Goal: Transaction & Acquisition: Purchase product/service

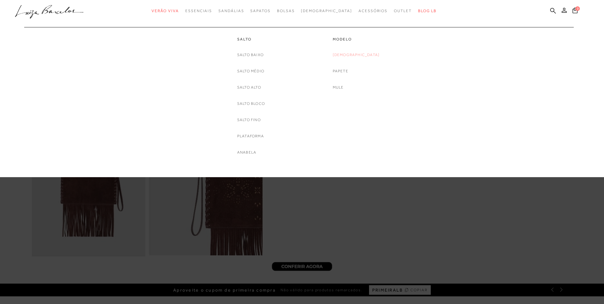
click at [359, 55] on link "[DEMOGRAPHIC_DATA]" at bounding box center [356, 55] width 47 height 7
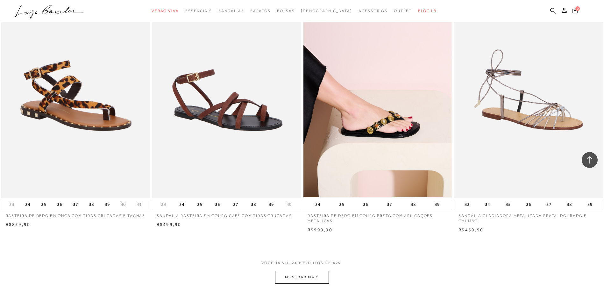
scroll to position [1464, 0]
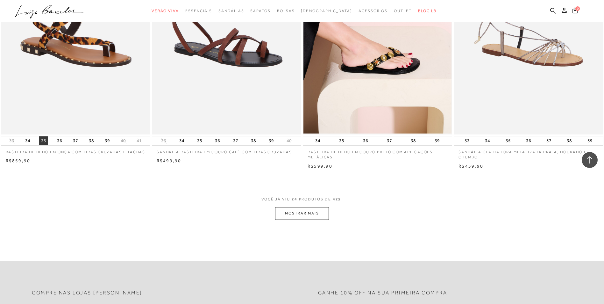
click at [45, 140] on button "35" at bounding box center [43, 140] width 9 height 9
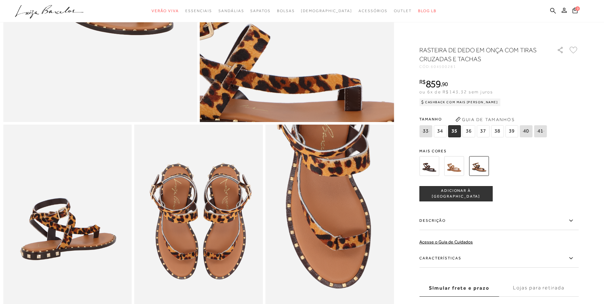
scroll to position [223, 0]
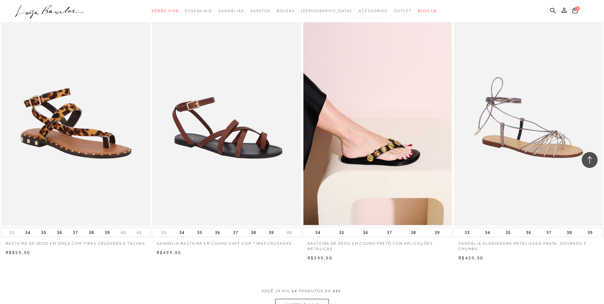
scroll to position [3125, 0]
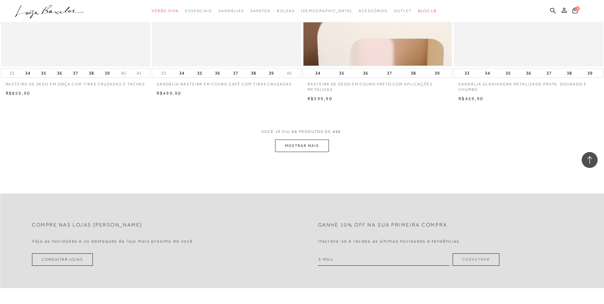
click at [304, 145] on button "MOSTRAR MAIS" at bounding box center [301, 145] width 53 height 12
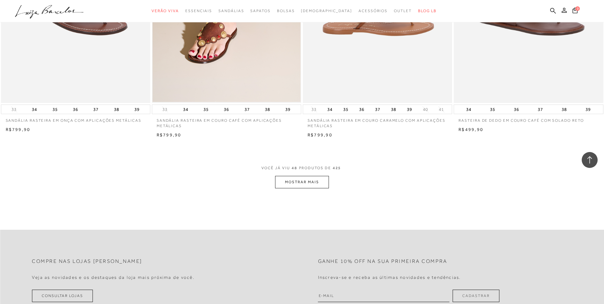
scroll to position [4717, 0]
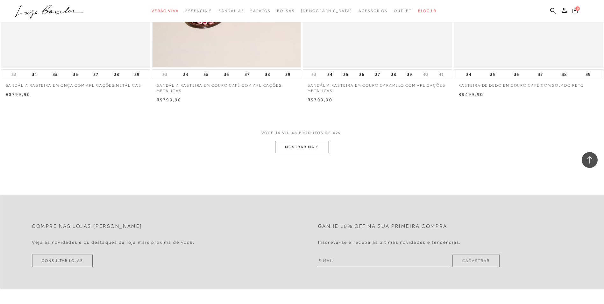
click at [304, 147] on button "MOSTRAR MAIS" at bounding box center [301, 147] width 53 height 12
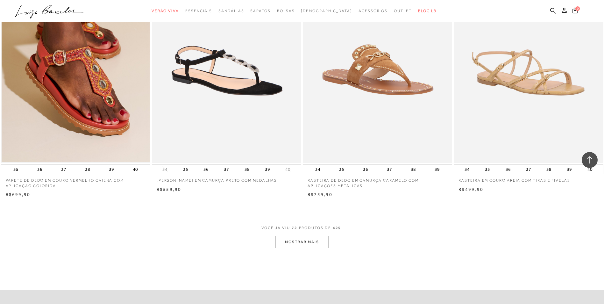
scroll to position [6277, 0]
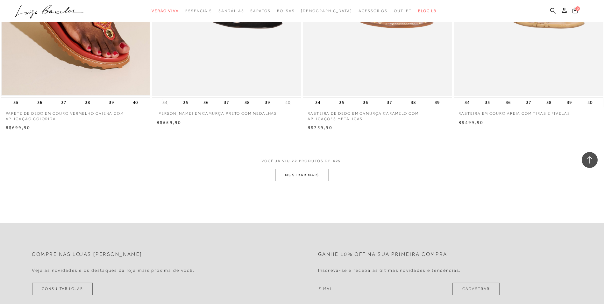
click at [303, 174] on button "MOSTRAR MAIS" at bounding box center [301, 175] width 53 height 12
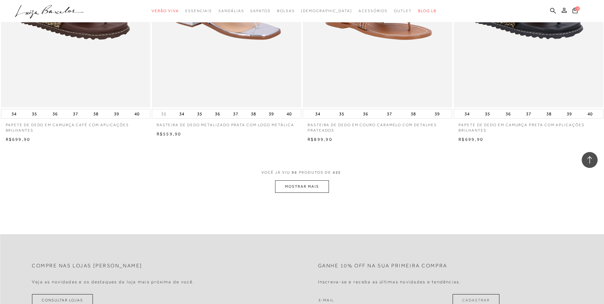
scroll to position [7869, 0]
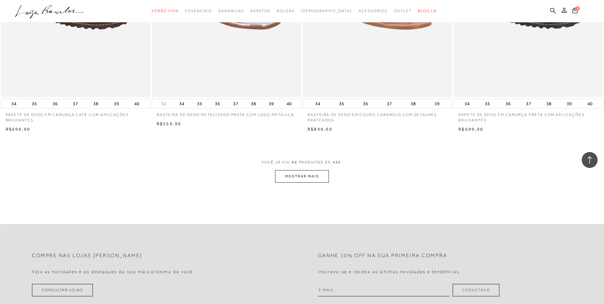
click at [303, 173] on button "MOSTRAR MAIS" at bounding box center [301, 176] width 53 height 12
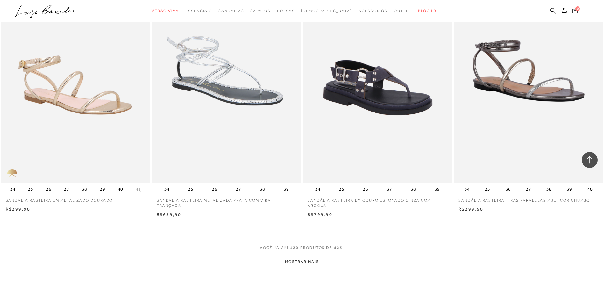
scroll to position [9429, 0]
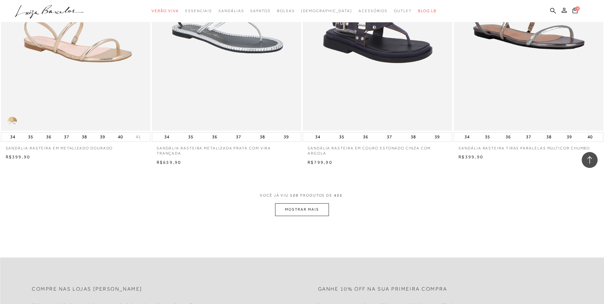
click at [309, 208] on button "MOSTRAR MAIS" at bounding box center [301, 209] width 53 height 12
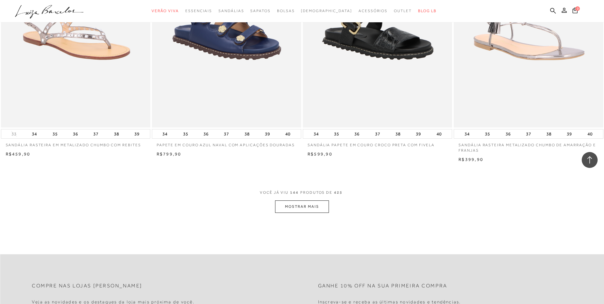
scroll to position [11052, 0]
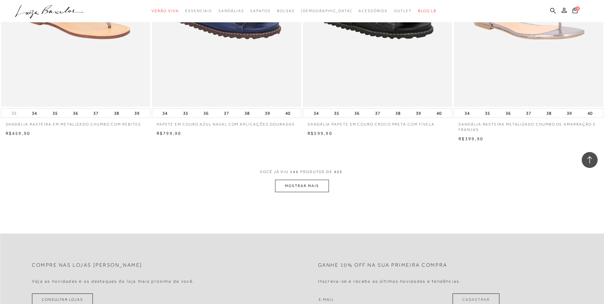
click at [307, 186] on button "MOSTRAR MAIS" at bounding box center [301, 186] width 53 height 12
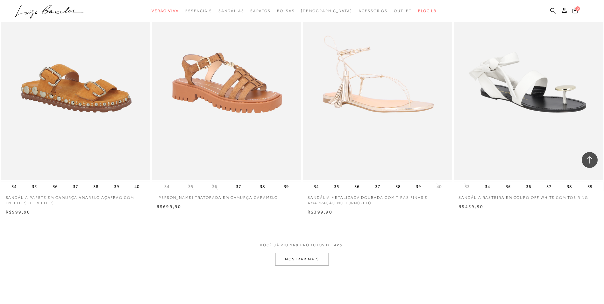
scroll to position [12644, 0]
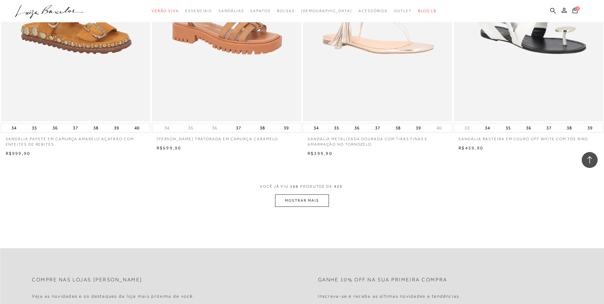
click at [306, 196] on button "MOSTRAR MAIS" at bounding box center [301, 200] width 53 height 12
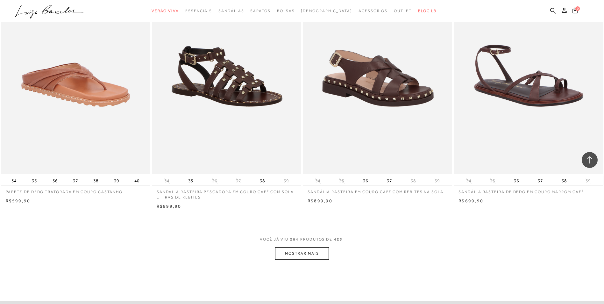
scroll to position [19043, 0]
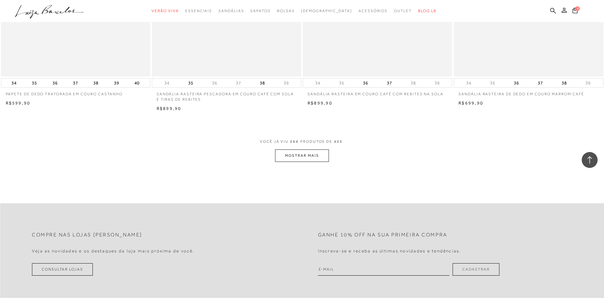
click at [296, 162] on button "MOSTRAR MAIS" at bounding box center [301, 155] width 53 height 12
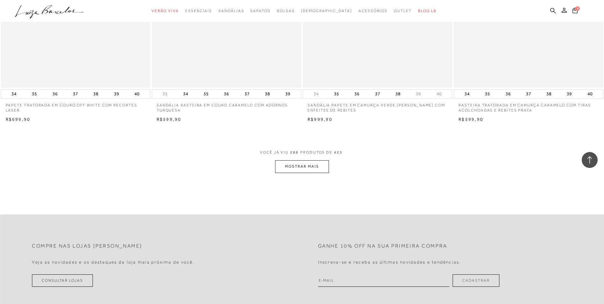
scroll to position [20666, 0]
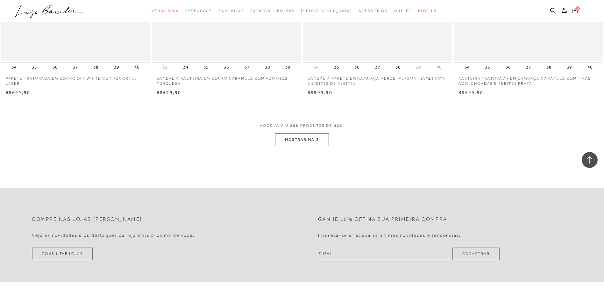
click at [308, 146] on button "MOSTRAR MAIS" at bounding box center [301, 139] width 53 height 12
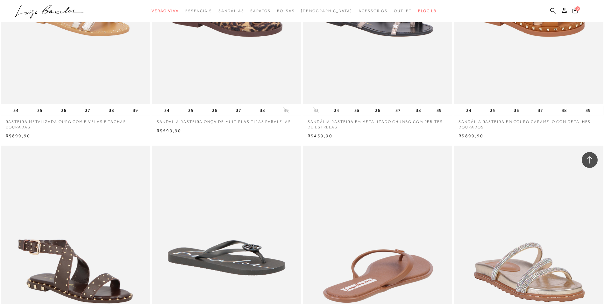
scroll to position [20794, 0]
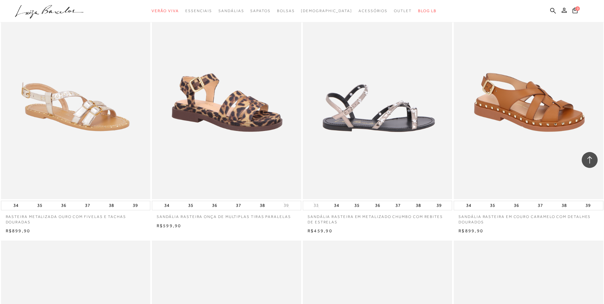
click at [390, 142] on img at bounding box center [377, 87] width 149 height 224
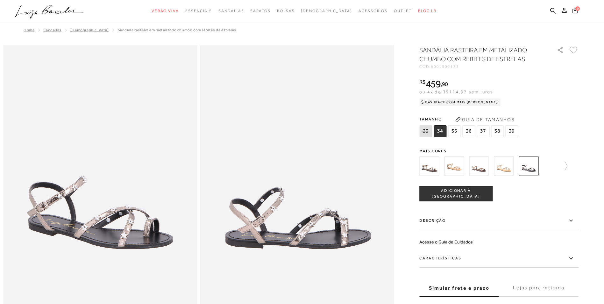
click at [433, 166] on img at bounding box center [429, 166] width 20 height 20
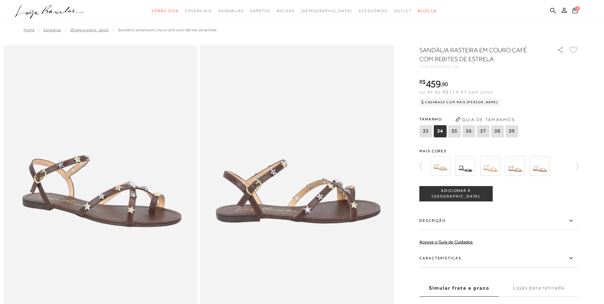
click at [471, 170] on img at bounding box center [465, 166] width 20 height 20
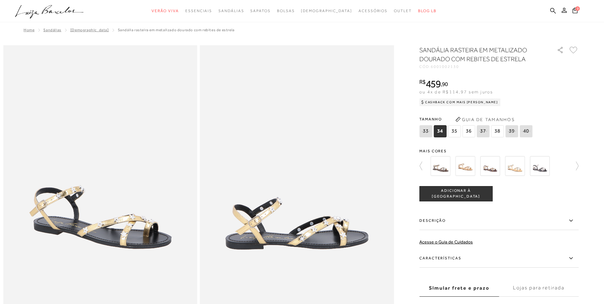
click at [447, 170] on img at bounding box center [440, 166] width 20 height 20
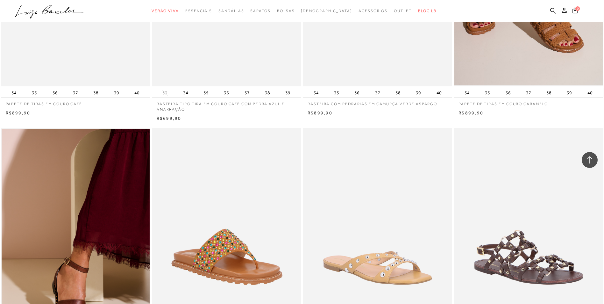
scroll to position [8561, 0]
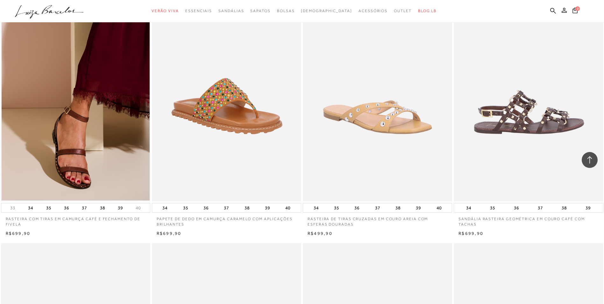
click at [539, 98] on img at bounding box center [528, 89] width 149 height 224
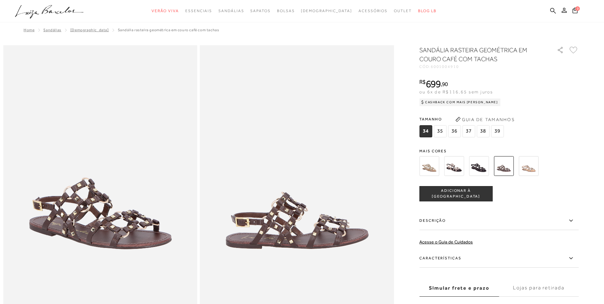
click at [435, 170] on img at bounding box center [429, 166] width 20 height 20
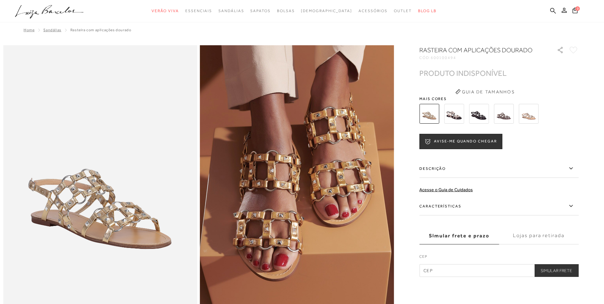
click at [453, 116] on img at bounding box center [454, 114] width 20 height 20
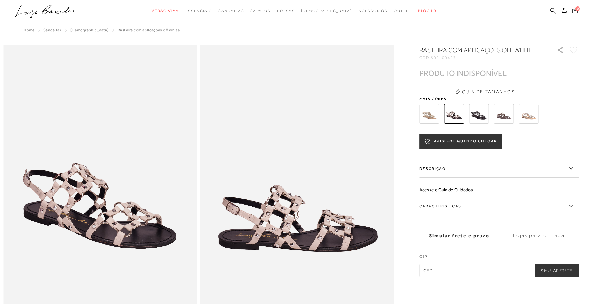
click at [480, 115] on img at bounding box center [479, 114] width 20 height 20
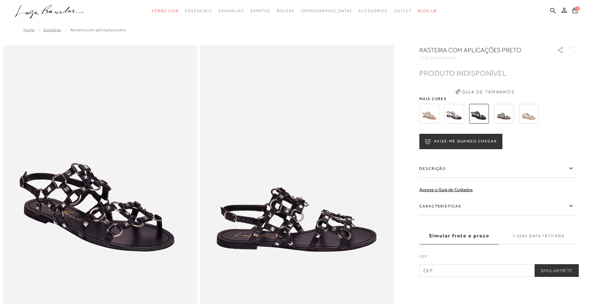
click at [499, 113] on img at bounding box center [504, 114] width 20 height 20
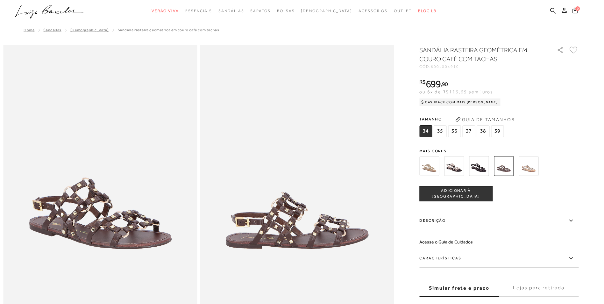
click at [531, 169] on img at bounding box center [529, 166] width 20 height 20
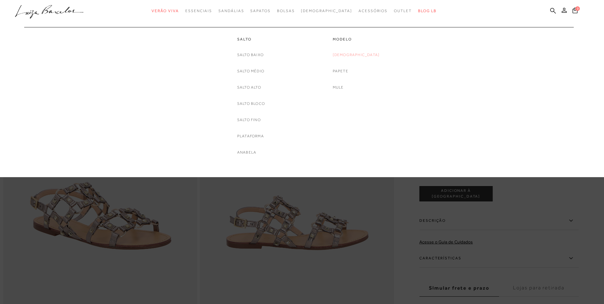
click at [355, 55] on link "[DEMOGRAPHIC_DATA]" at bounding box center [356, 55] width 47 height 7
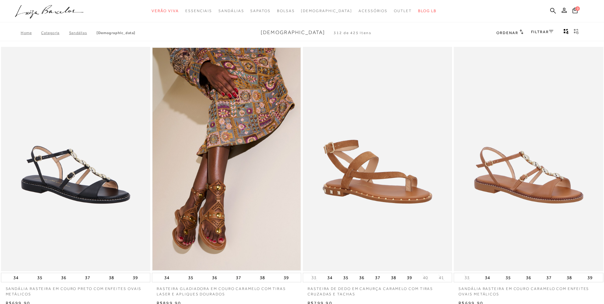
click at [539, 32] on link "FILTRAR" at bounding box center [542, 32] width 22 height 4
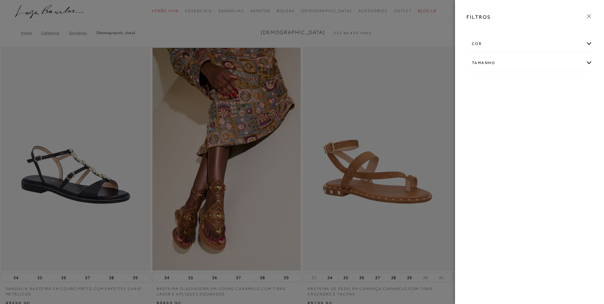
click at [531, 46] on div "cor" at bounding box center [529, 43] width 125 height 17
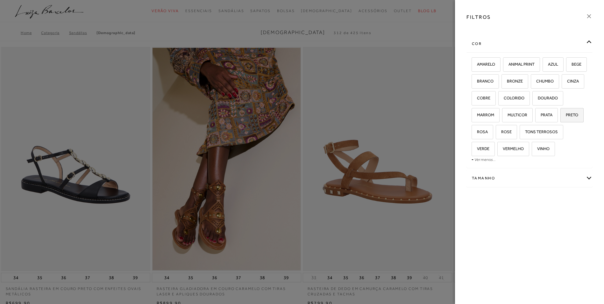
click at [561, 117] on span "PRETO" at bounding box center [569, 114] width 17 height 5
click at [559, 119] on input "PRETO" at bounding box center [562, 116] width 6 height 6
checkbox input "true"
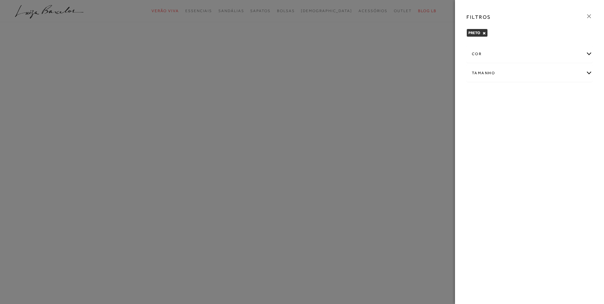
click at [489, 74] on div "Tamanho" at bounding box center [529, 73] width 125 height 17
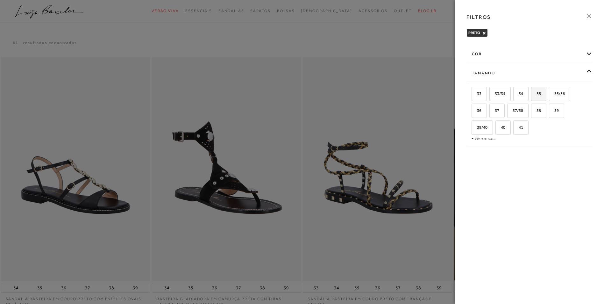
click at [537, 95] on span "35" at bounding box center [536, 93] width 9 height 5
click at [536, 95] on input "35" at bounding box center [533, 94] width 6 height 6
checkbox input "true"
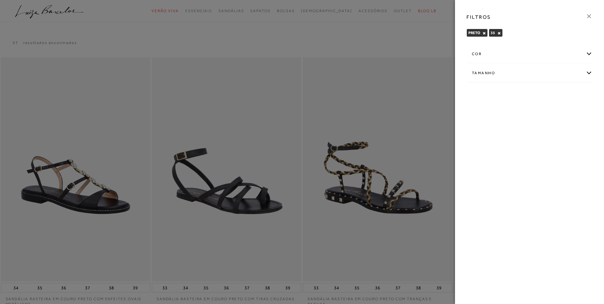
click at [590, 18] on icon at bounding box center [588, 16] width 7 height 7
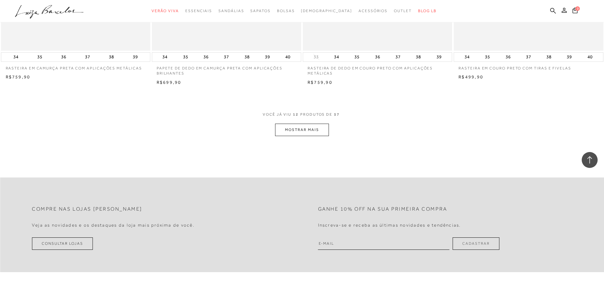
scroll to position [796, 0]
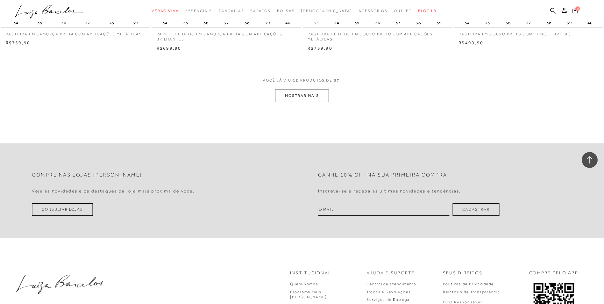
click at [313, 93] on button "MOSTRAR MAIS" at bounding box center [301, 95] width 53 height 12
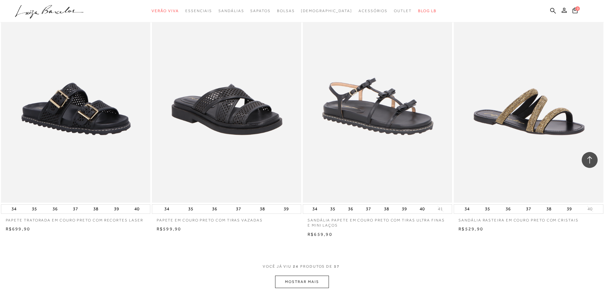
scroll to position [1496, 0]
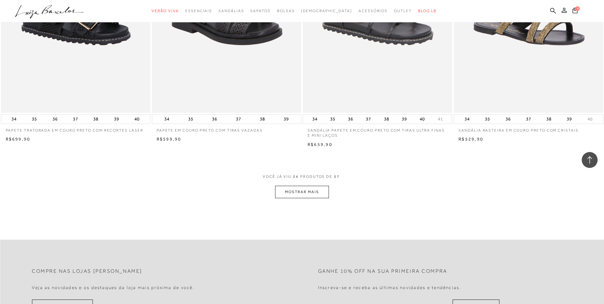
click at [309, 193] on button "MOSTRAR MAIS" at bounding box center [301, 192] width 53 height 12
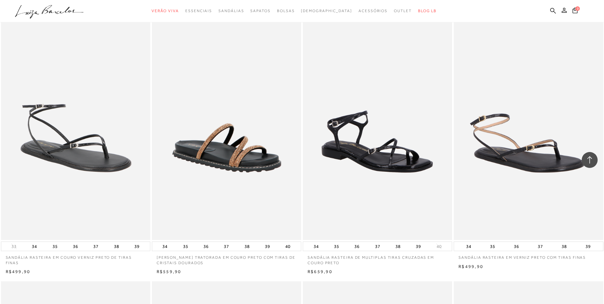
scroll to position [1910, 0]
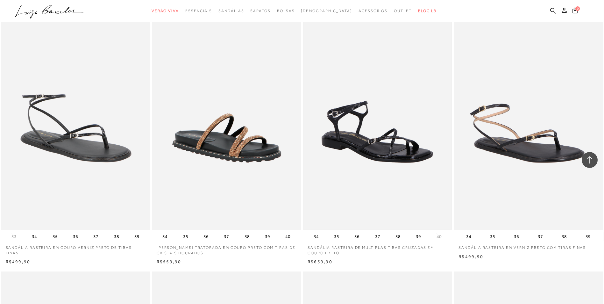
click at [363, 149] on img at bounding box center [377, 118] width 148 height 222
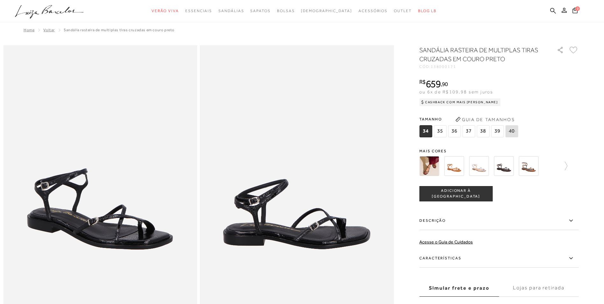
click at [432, 167] on img at bounding box center [429, 166] width 20 height 20
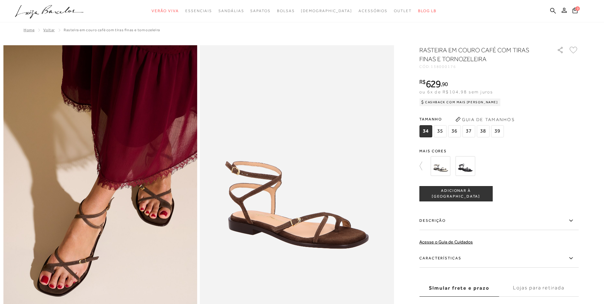
click at [469, 166] on img at bounding box center [465, 166] width 20 height 20
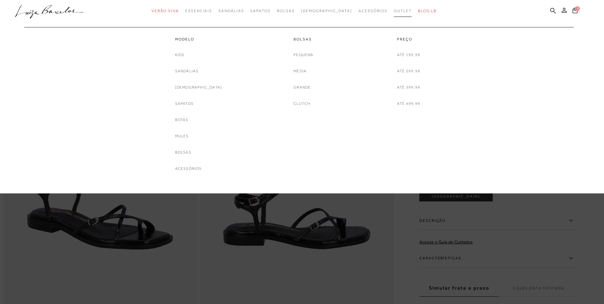
click at [394, 11] on span "Outlet" at bounding box center [403, 11] width 18 height 4
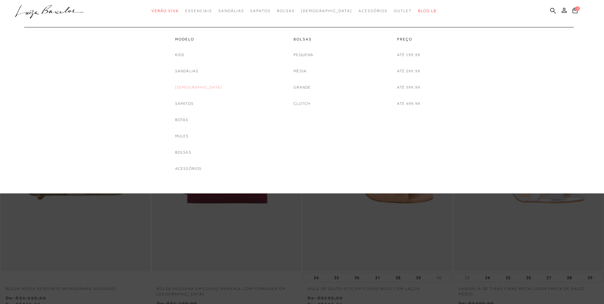
click at [197, 89] on link "[DEMOGRAPHIC_DATA]" at bounding box center [198, 87] width 47 height 7
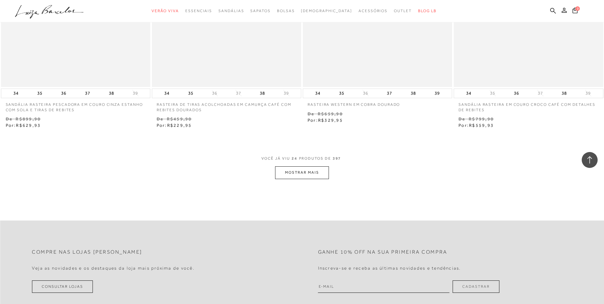
scroll to position [1560, 0]
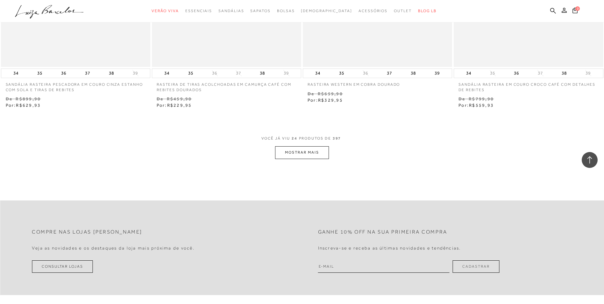
click at [299, 153] on button "MOSTRAR MAIS" at bounding box center [301, 152] width 53 height 12
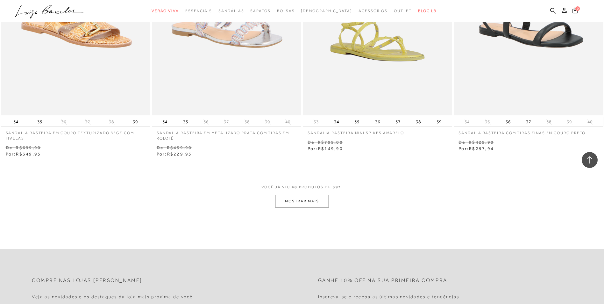
scroll to position [3152, 0]
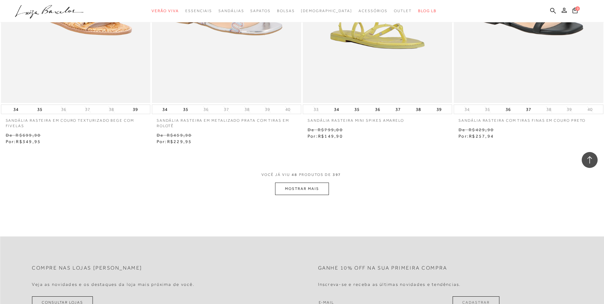
click at [290, 189] on button "MOSTRAR MAIS" at bounding box center [301, 188] width 53 height 12
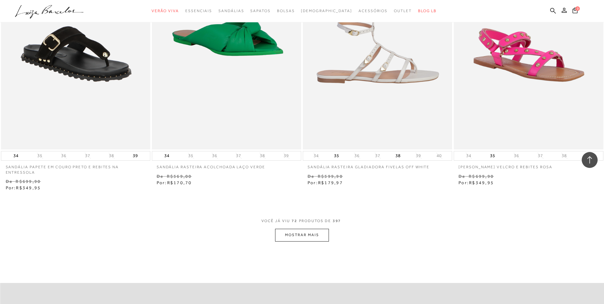
scroll to position [4743, 0]
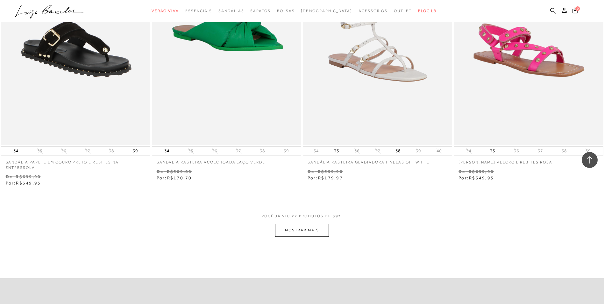
click at [307, 236] on button "MOSTRAR MAIS" at bounding box center [301, 230] width 53 height 12
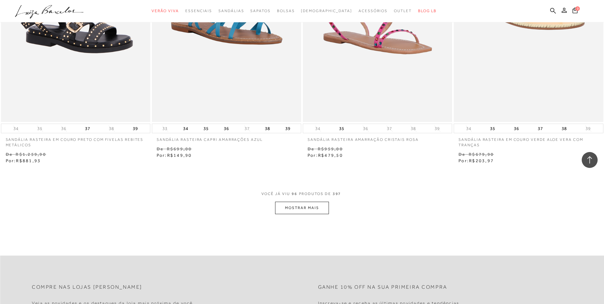
scroll to position [6399, 0]
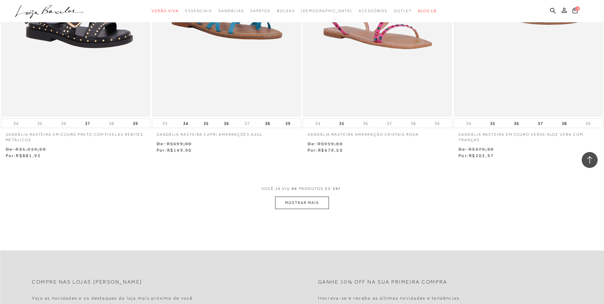
click at [302, 200] on button "MOSTRAR MAIS" at bounding box center [301, 202] width 53 height 12
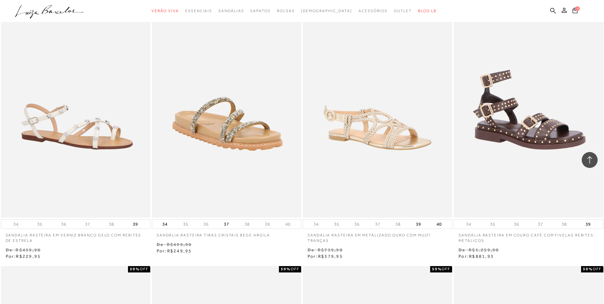
scroll to position [6845, 0]
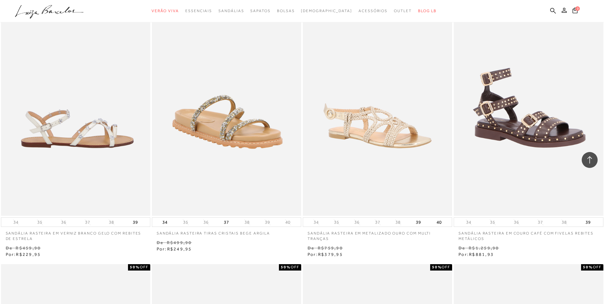
click at [116, 152] on img at bounding box center [76, 104] width 149 height 224
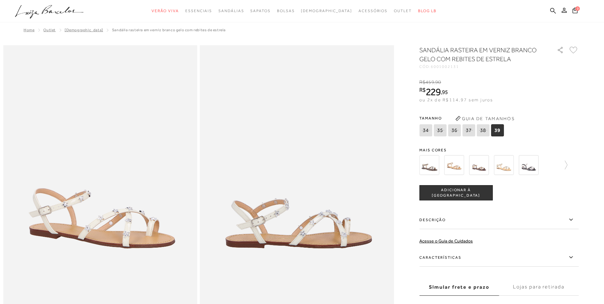
click at [431, 167] on img at bounding box center [429, 165] width 20 height 20
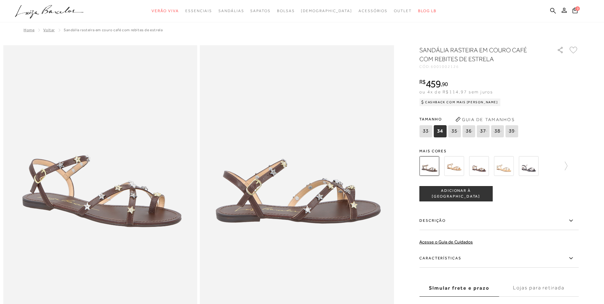
click at [460, 169] on img at bounding box center [454, 166] width 20 height 20
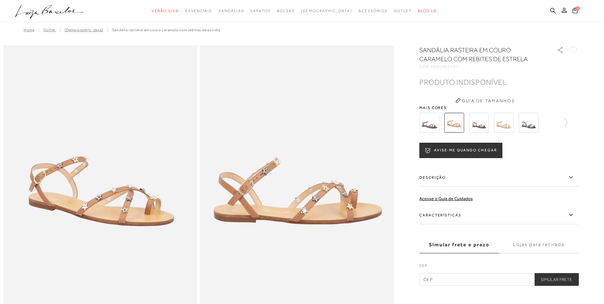
click at [477, 124] on img at bounding box center [479, 123] width 20 height 20
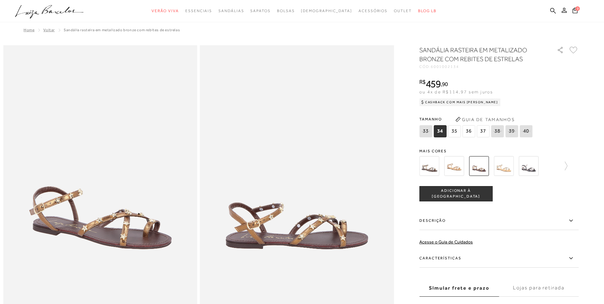
click at [504, 170] on img at bounding box center [504, 166] width 20 height 20
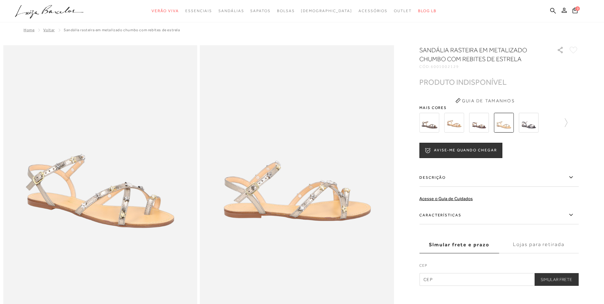
click at [526, 125] on img at bounding box center [529, 123] width 20 height 20
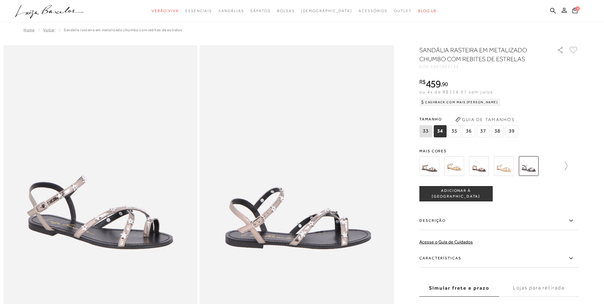
click at [567, 167] on icon at bounding box center [562, 165] width 9 height 9
click at [466, 167] on img at bounding box center [465, 166] width 20 height 20
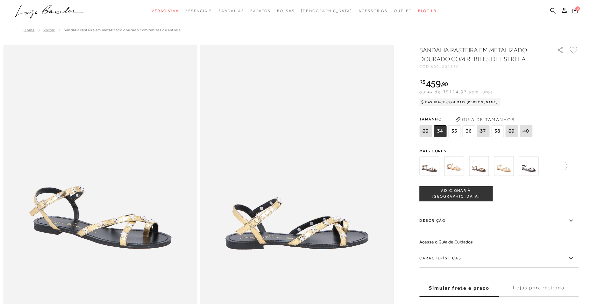
click at [483, 170] on img at bounding box center [479, 166] width 20 height 20
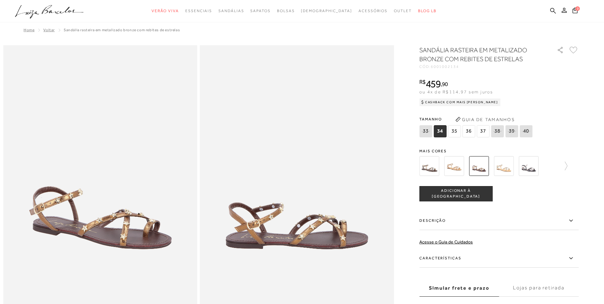
click at [533, 168] on img at bounding box center [529, 166] width 20 height 20
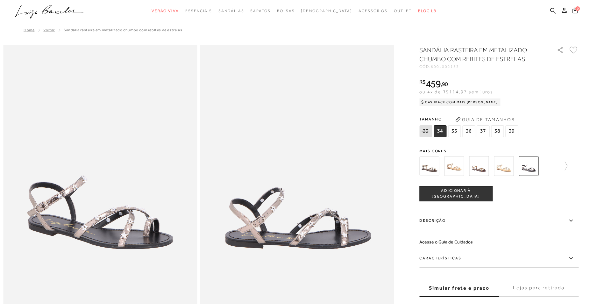
click at [454, 169] on img at bounding box center [454, 166] width 20 height 20
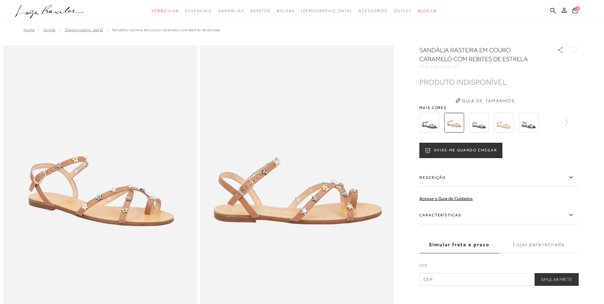
click at [434, 122] on img at bounding box center [429, 123] width 20 height 20
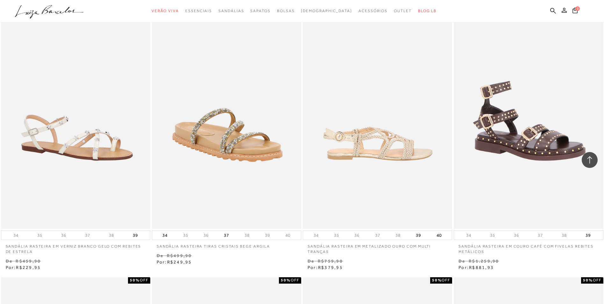
scroll to position [6845, 0]
